Goal: Navigation & Orientation: Go to known website

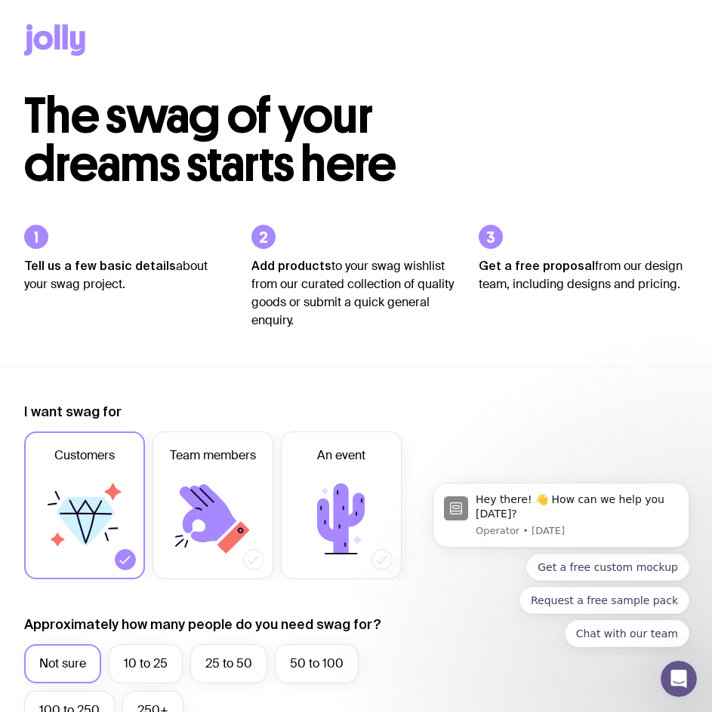
click at [71, 41] on icon at bounding box center [77, 43] width 15 height 25
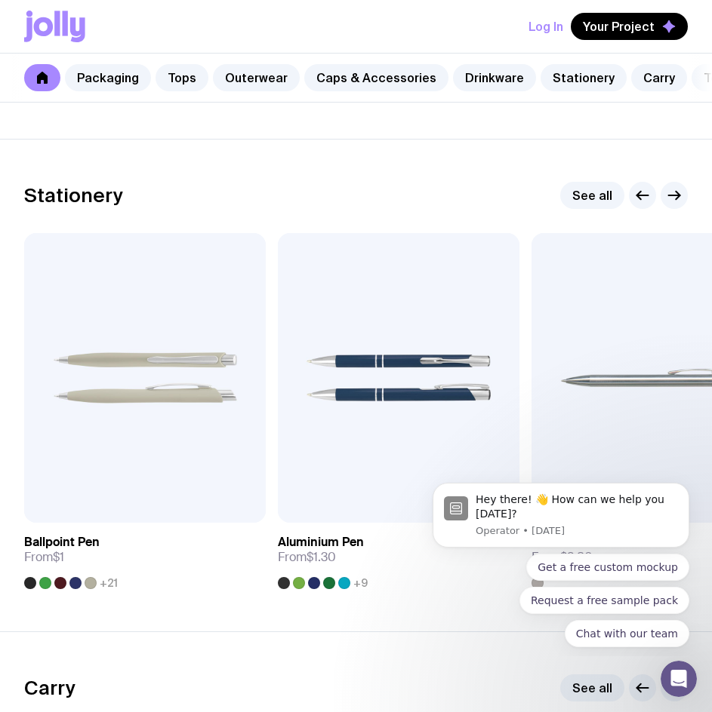
scroll to position [2453, 0]
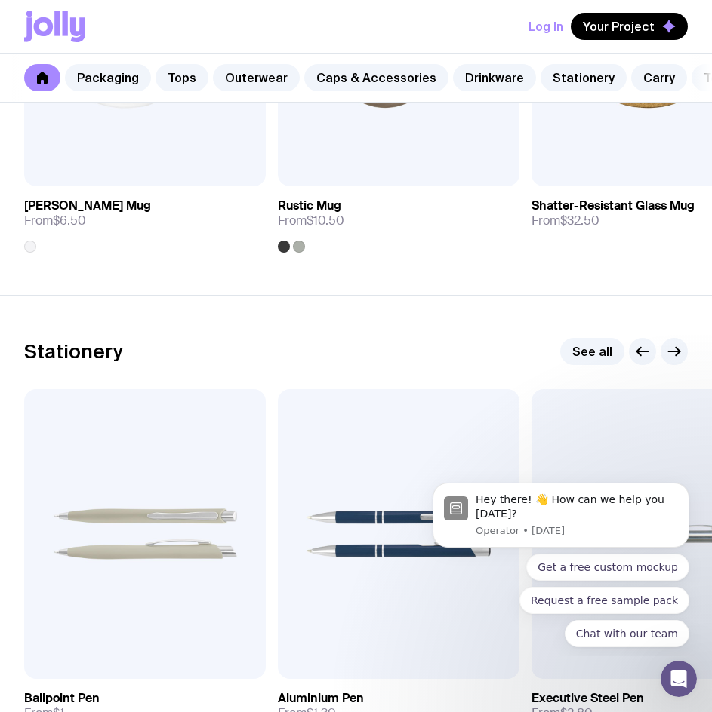
click at [36, 81] on icon at bounding box center [42, 78] width 12 height 12
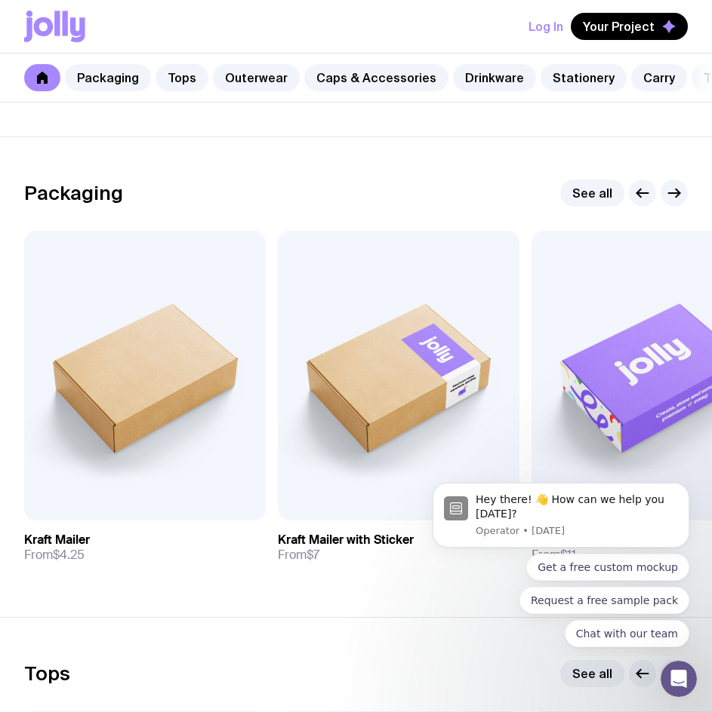
scroll to position [0, 0]
